Goal: Transaction & Acquisition: Subscribe to service/newsletter

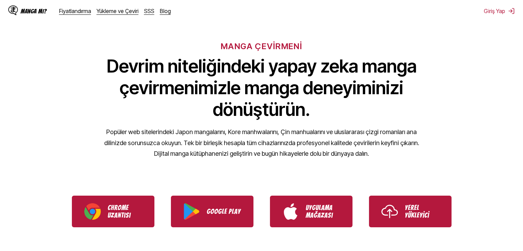
scroll to position [34, 0]
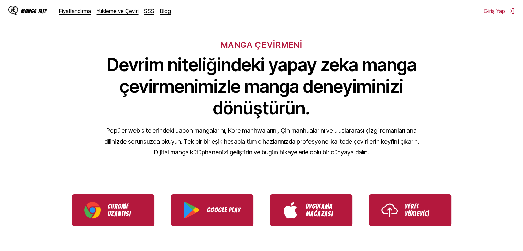
click at [269, 33] on div "MANGA ÇEVİRMENİ Devrim niteliğindeki yapay zeka manga çevirmenimizle manga dene…" at bounding box center [261, 87] width 523 height 153
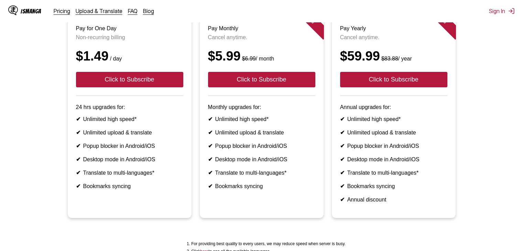
scroll to position [103, 0]
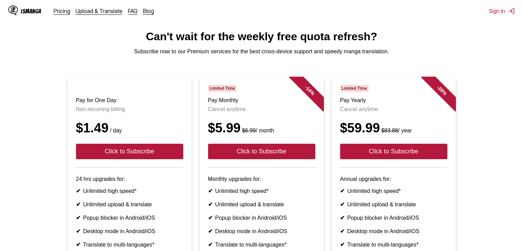
scroll to position [34, 0]
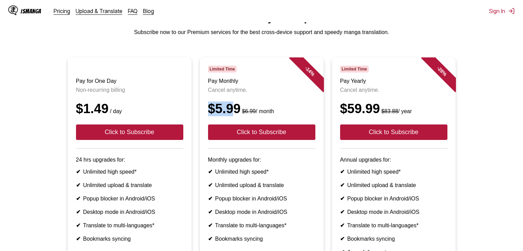
drag, startPoint x: 229, startPoint y: 115, endPoint x: 209, endPoint y: 113, distance: 21.0
click at [208, 113] on div "$5.99 $6.99 / month" at bounding box center [261, 108] width 107 height 15
click at [253, 114] on div "$5.99 $6.99 / month" at bounding box center [261, 108] width 107 height 15
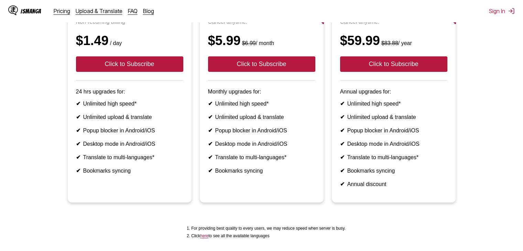
scroll to position [103, 0]
